Goal: Book appointment/travel/reservation

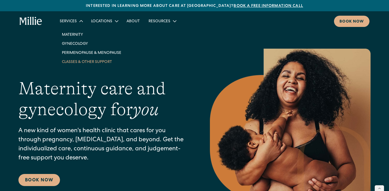
click at [68, 64] on link "Classes & Other Support" at bounding box center [91, 61] width 68 height 9
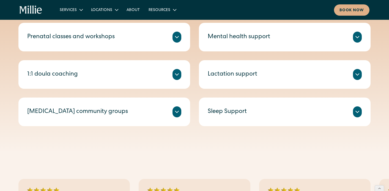
scroll to position [235, 0]
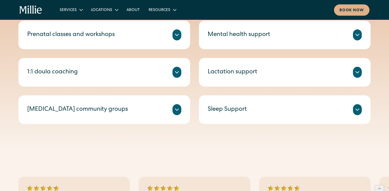
click at [354, 114] on div at bounding box center [357, 109] width 9 height 11
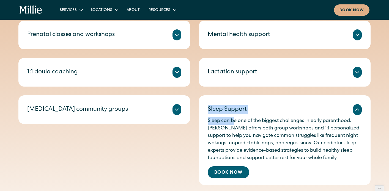
drag, startPoint x: 234, startPoint y: 121, endPoint x: 134, endPoint y: 163, distance: 108.2
click at [135, 163] on div "Prenatal classes and workshops Millie’s prenatal classes and workshops help you…" at bounding box center [194, 103] width 352 height 164
click at [133, 163] on div "Prenatal classes and workshops Millie’s prenatal classes and workshops help you…" at bounding box center [194, 103] width 352 height 164
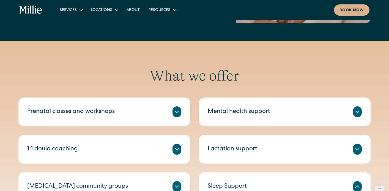
scroll to position [159, 0]
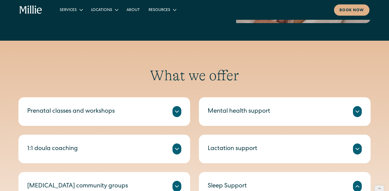
click at [141, 64] on div "What we offer Prenatal classes and workshops Millie’s prenatal classes and work…" at bounding box center [194, 165] width 389 height 248
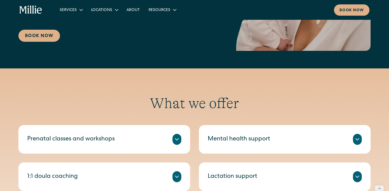
scroll to position [131, 0]
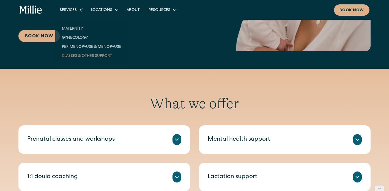
click at [68, 9] on div "Services" at bounding box center [68, 10] width 17 height 6
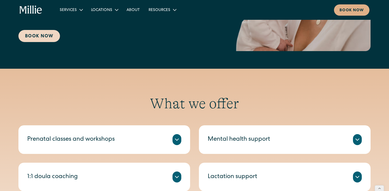
click at [34, 35] on link "Book Now" at bounding box center [39, 36] width 42 height 12
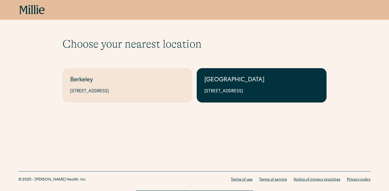
click at [224, 73] on link "[GEOGRAPHIC_DATA] [STREET_ADDRESS]" at bounding box center [262, 85] width 130 height 34
click at [215, 97] on link "[GEOGRAPHIC_DATA] [STREET_ADDRESS]" at bounding box center [262, 85] width 130 height 34
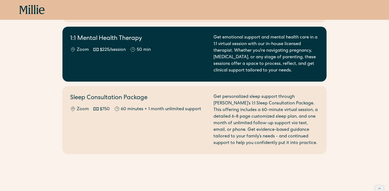
scroll to position [284, 0]
